Goal: Task Accomplishment & Management: Manage account settings

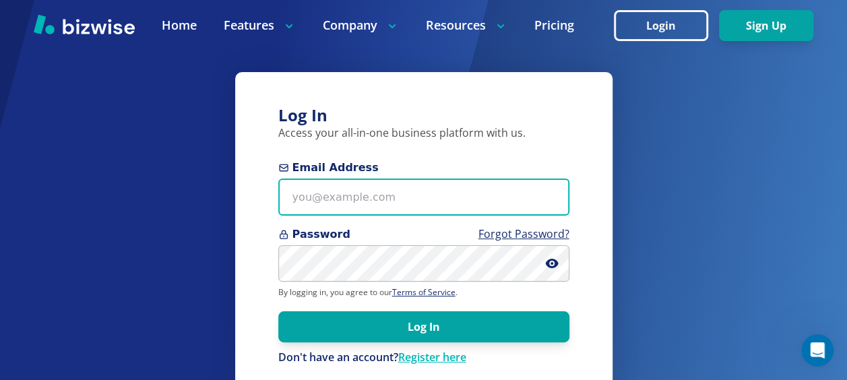
click at [371, 205] on input "Email Address" at bounding box center [423, 197] width 291 height 37
paste input "connect+1@sumitapradhan.consulting"
type input "connect+1@sumitapradhan.consulting"
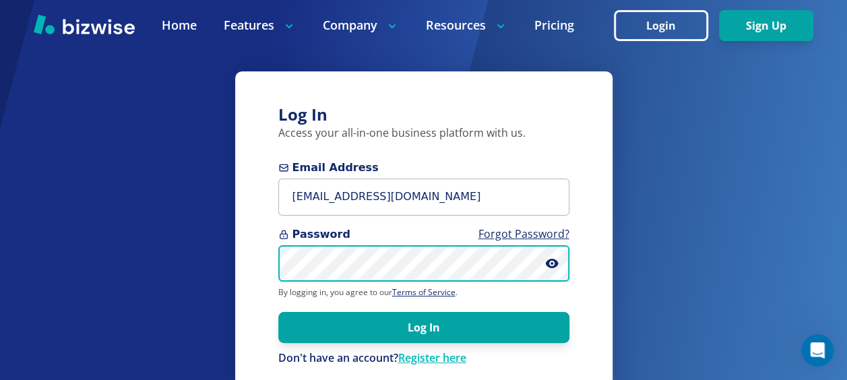
click at [278, 312] on button "Log In" at bounding box center [423, 327] width 291 height 31
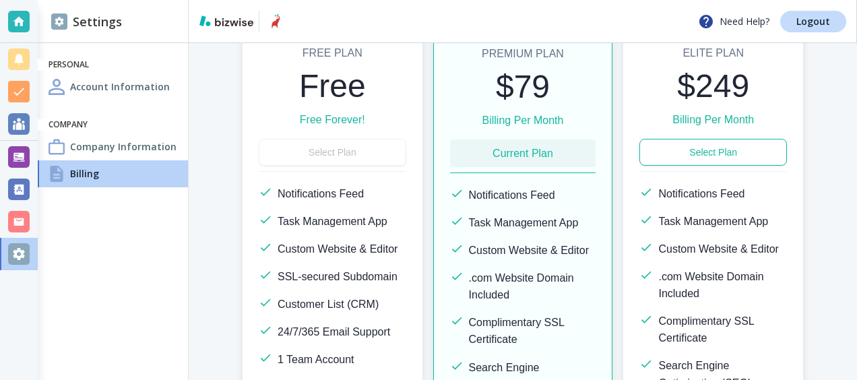
scroll to position [185, 0]
click at [810, 22] on p "Logout" at bounding box center [814, 21] width 34 height 9
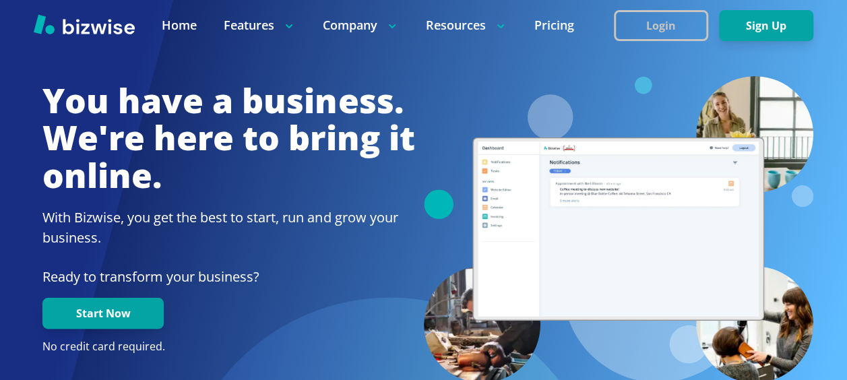
click at [683, 19] on button "Login" at bounding box center [661, 25] width 94 height 31
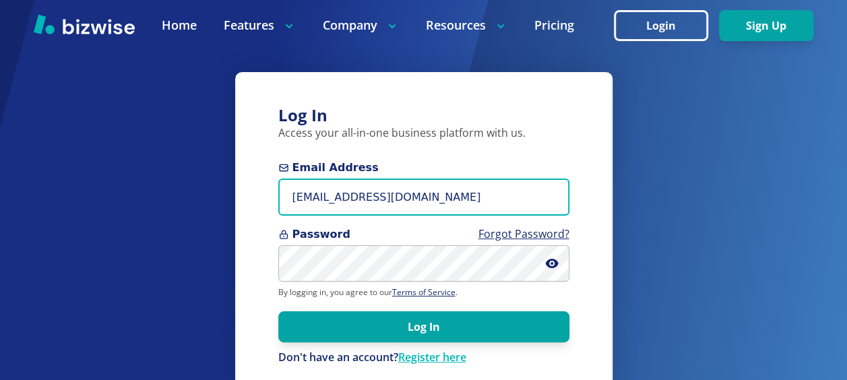
click at [342, 198] on input "[EMAIL_ADDRESS][DOMAIN_NAME]" at bounding box center [423, 197] width 291 height 37
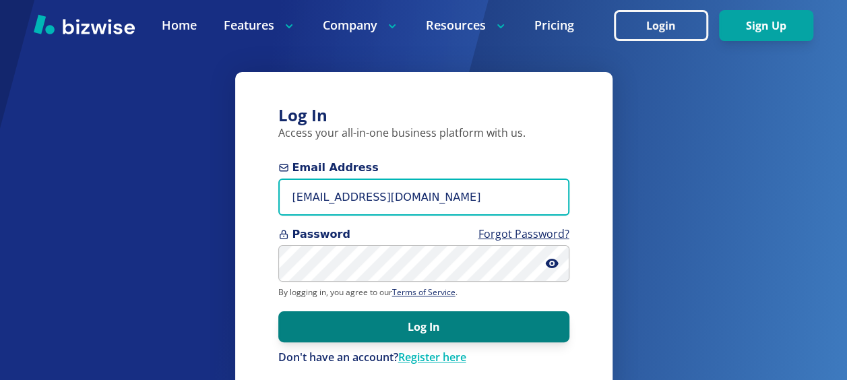
type input "connect@sumitapradhan.consulting"
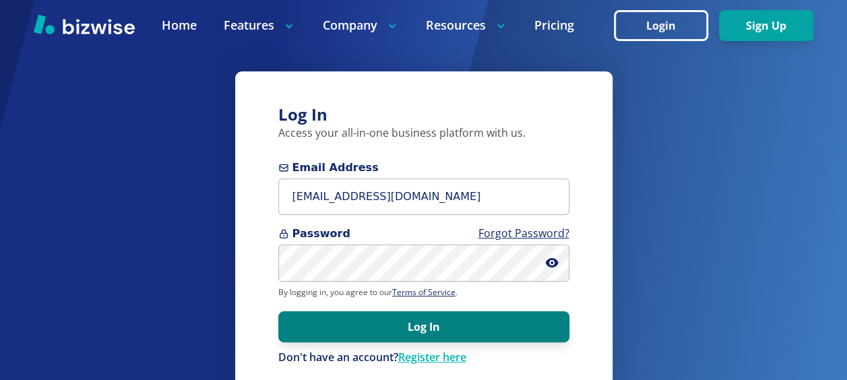
click at [363, 325] on button "Log In" at bounding box center [423, 326] width 291 height 31
